Goal: Book appointment/travel/reservation

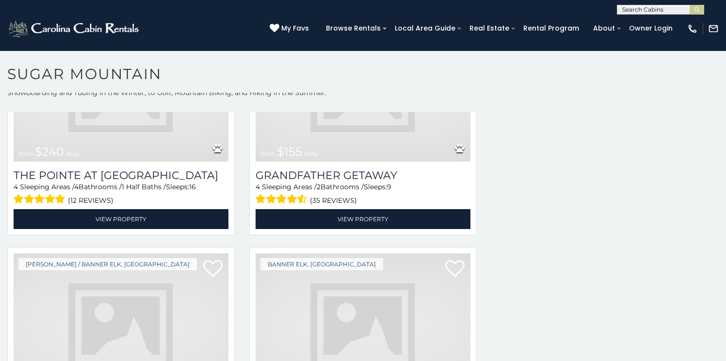
scroll to position [2237, 0]
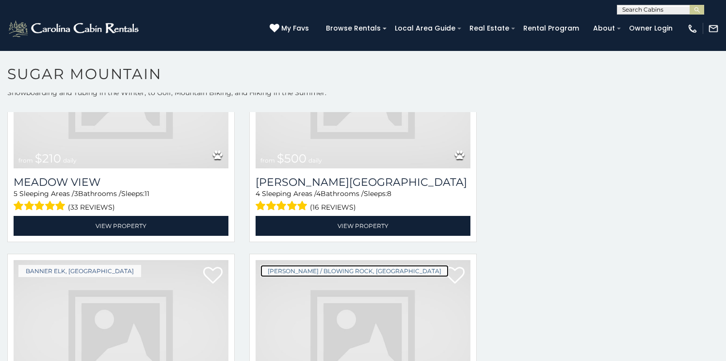
click at [332, 265] on link "[PERSON_NAME] / Blowing Rock, [GEOGRAPHIC_DATA]" at bounding box center [355, 271] width 188 height 12
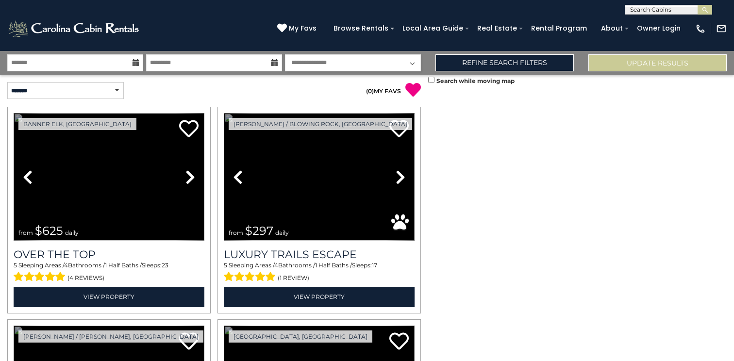
scroll to position [316, 0]
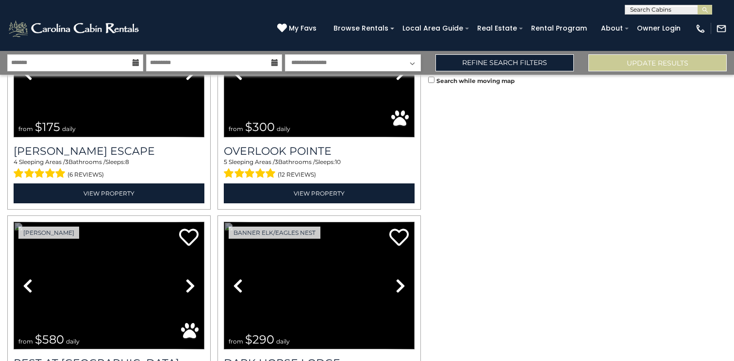
click at [14, 222] on link "Previous" at bounding box center [28, 286] width 29 height 128
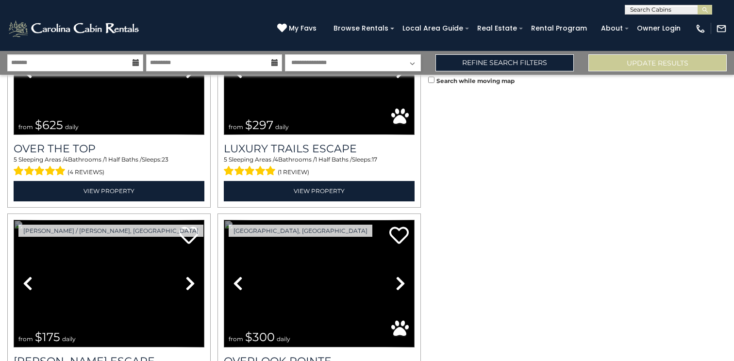
click at [14, 220] on link "Previous" at bounding box center [28, 284] width 29 height 128
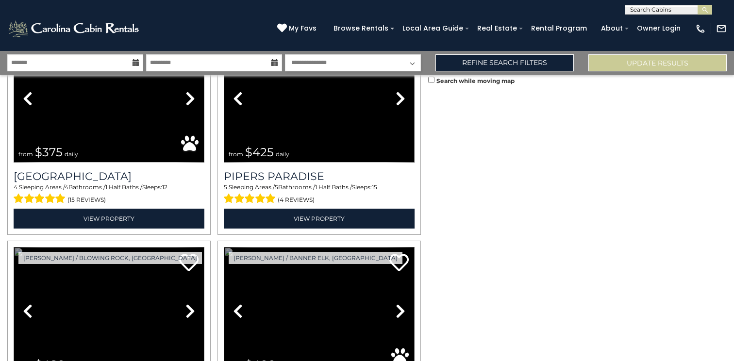
click at [14, 247] on link "Previous" at bounding box center [28, 311] width 29 height 128
